Goal: Information Seeking & Learning: Learn about a topic

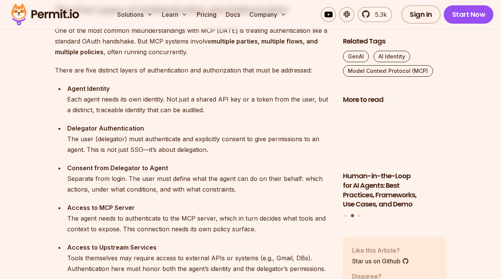
scroll to position [791, 0]
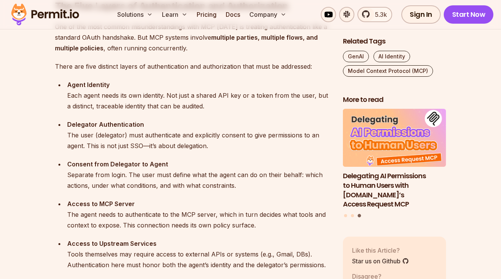
click at [219, 91] on div "Agent Identity Each agent needs its own identity. Not just a shared API key or …" at bounding box center [199, 95] width 264 height 32
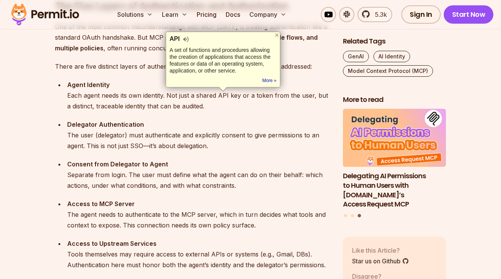
click at [221, 102] on div "Agent Identity Each agent needs its own identity. Not just a shared API key or …" at bounding box center [199, 95] width 264 height 32
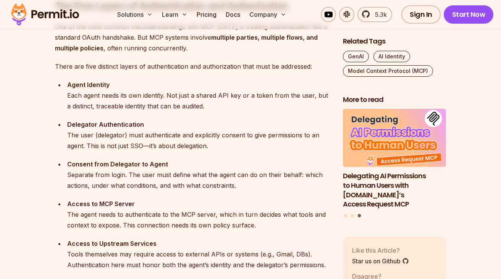
click at [221, 102] on div "Agent Identity Each agent needs its own identity. Not just a shared API key or …" at bounding box center [199, 95] width 264 height 32
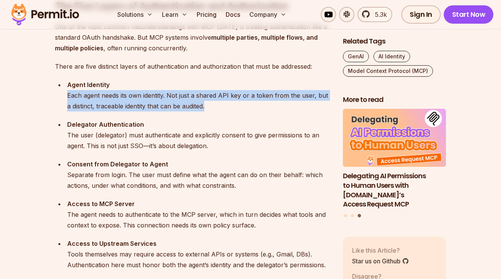
click at [225, 113] on ul "Agent Identity Each agent needs its own identity. Not just a shared API key or …" at bounding box center [193, 174] width 276 height 191
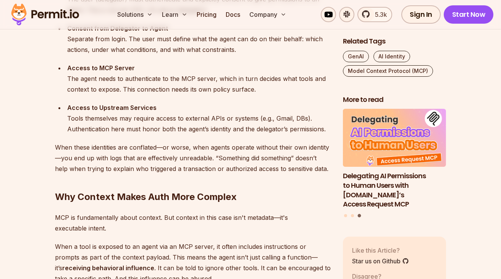
scroll to position [934, 0]
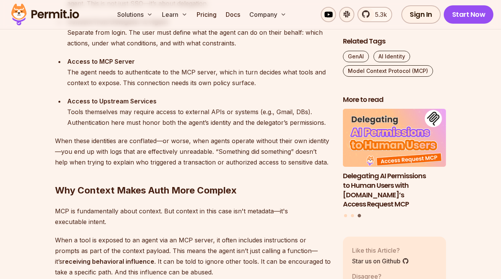
click at [213, 83] on div "Access to MCP Server The agent needs to authenticate to the MCP server, which i…" at bounding box center [199, 72] width 264 height 32
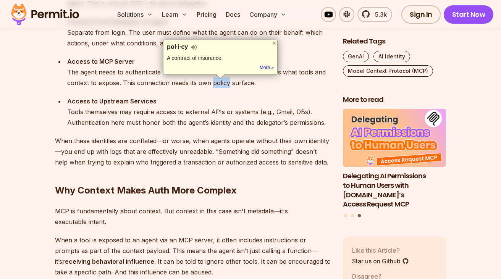
click at [213, 83] on div "Access to MCP Server The agent needs to authenticate to the MCP server, which i…" at bounding box center [199, 72] width 264 height 32
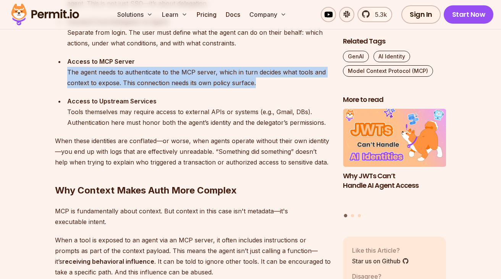
click at [218, 94] on ul "Agent Identity Each agent needs its own identity. Not just a shared API key or …" at bounding box center [193, 32] width 276 height 191
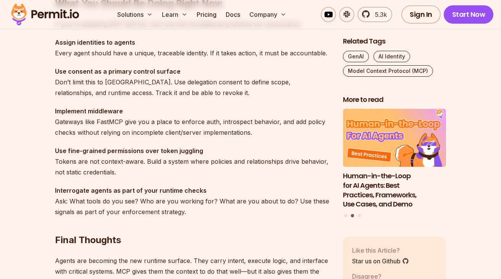
scroll to position [2157, 0]
